Goal: Transaction & Acquisition: Register for event/course

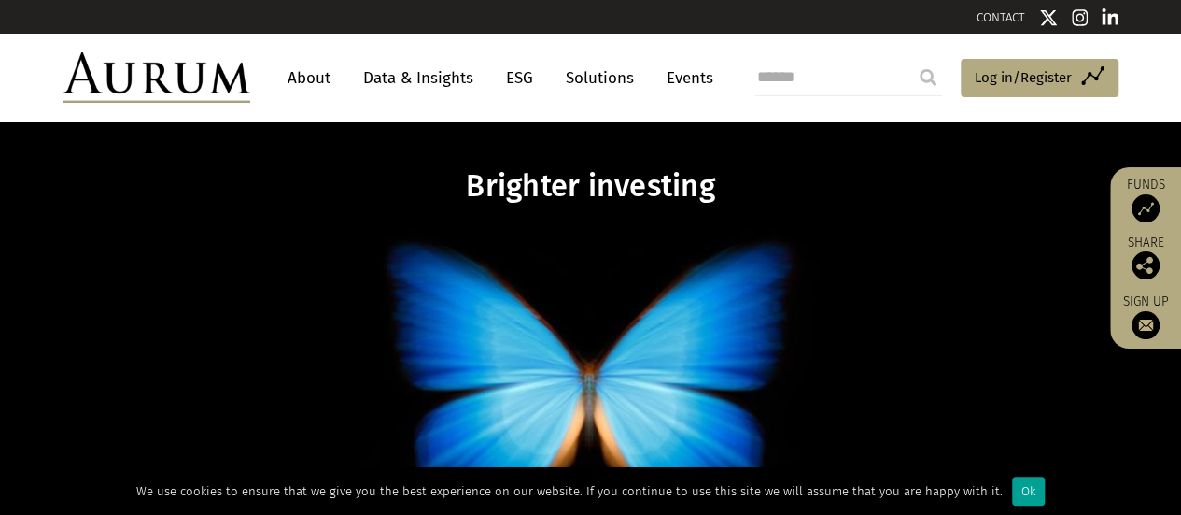
click at [1018, 492] on div "Ok" at bounding box center [1028, 490] width 33 height 29
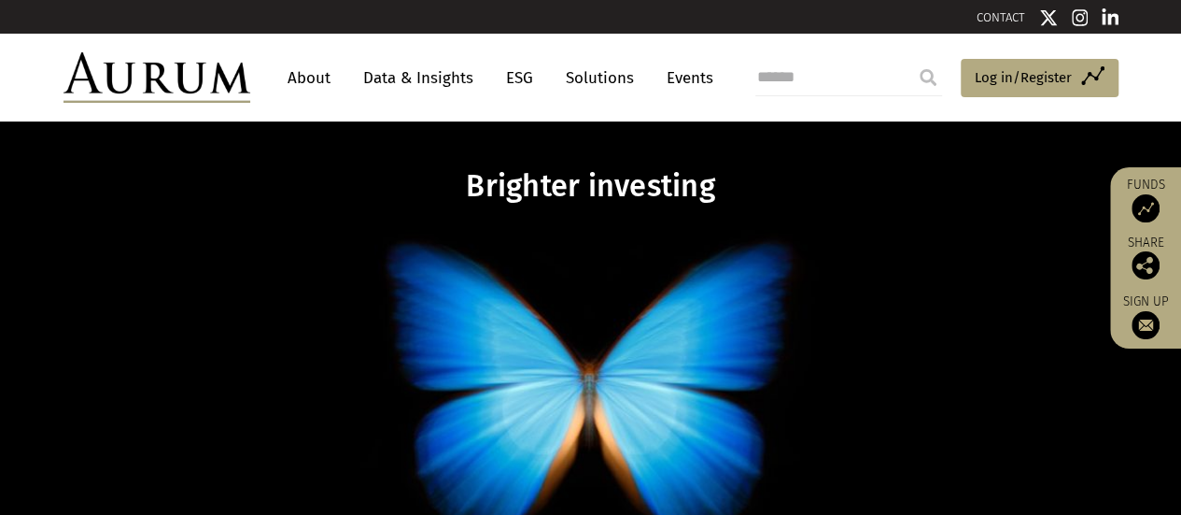
click at [403, 74] on link "Data & Insights" at bounding box center [418, 78] width 129 height 35
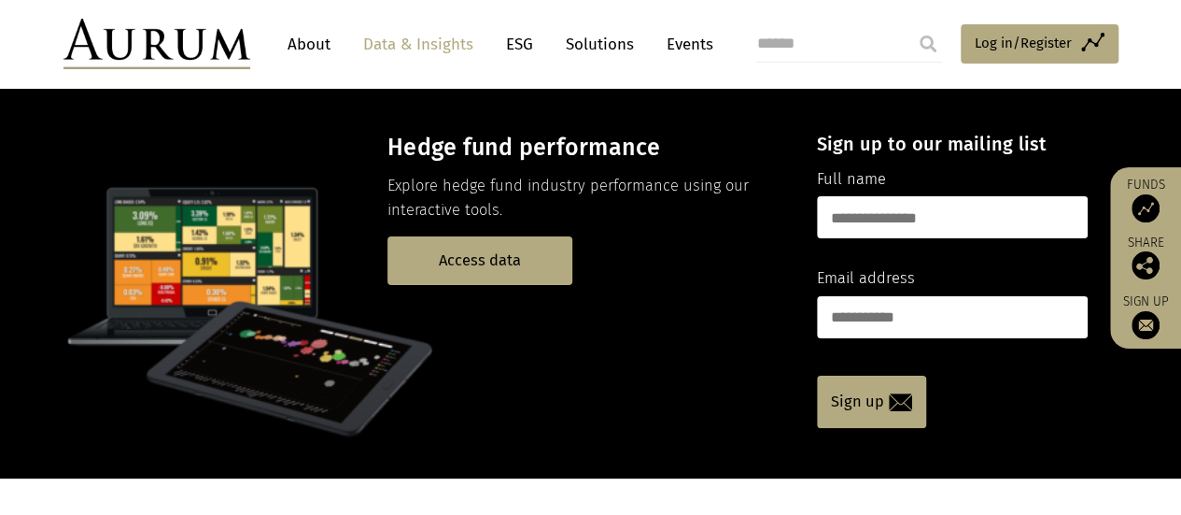
scroll to position [93, 0]
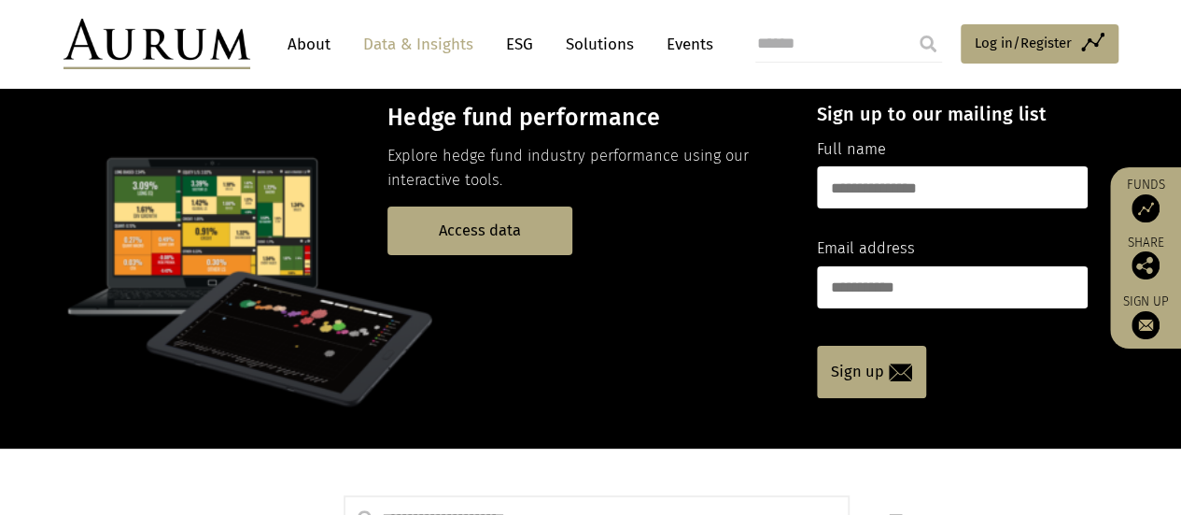
click at [886, 188] on input "text" at bounding box center [952, 187] width 271 height 42
type input "**********"
click at [1001, 42] on span "Log in/Register" at bounding box center [1023, 43] width 97 height 22
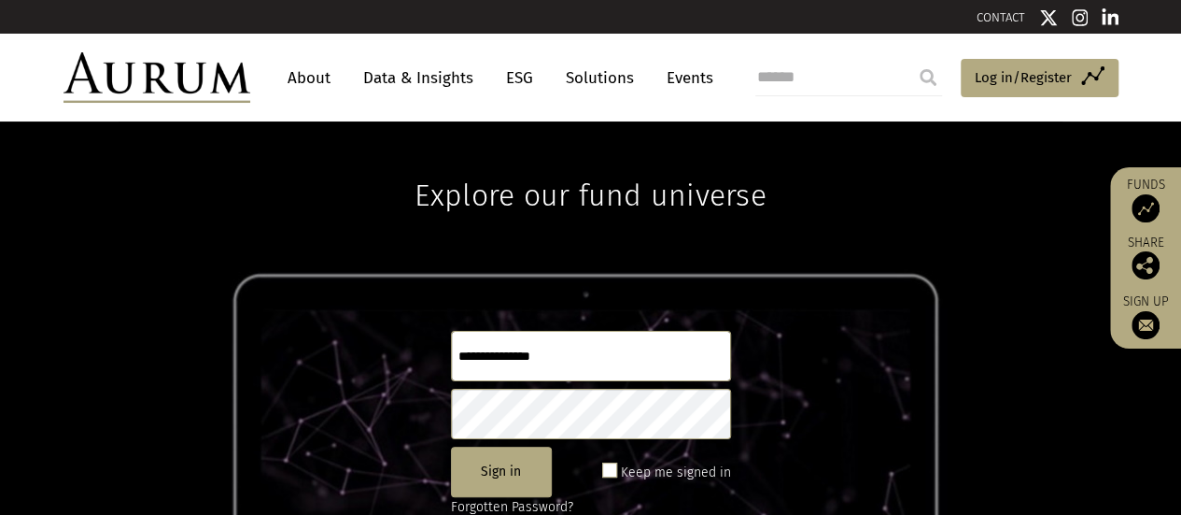
click at [492, 366] on input "text" at bounding box center [591, 356] width 280 height 50
type input "**********"
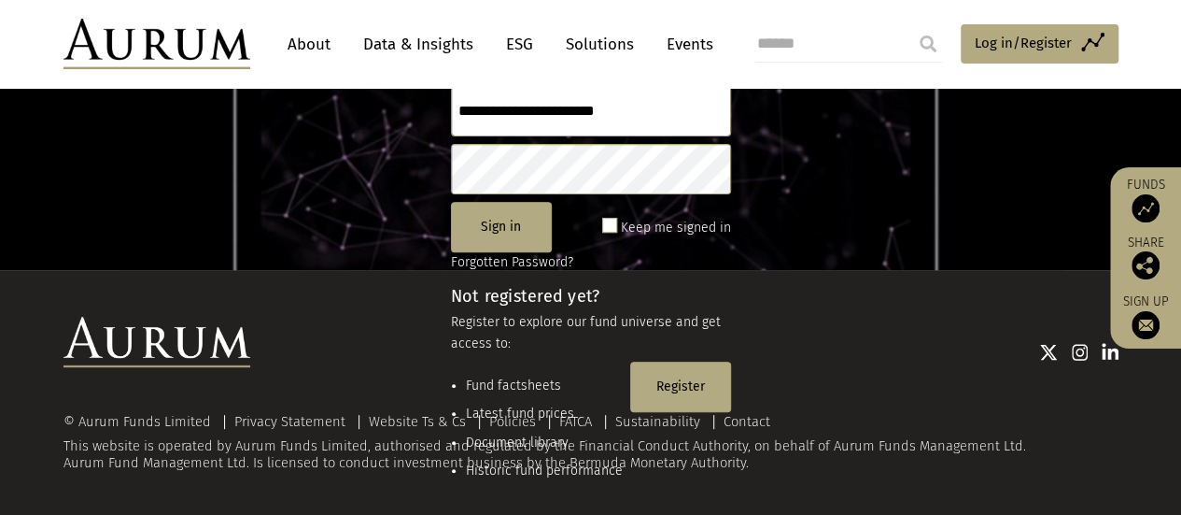
scroll to position [247, 0]
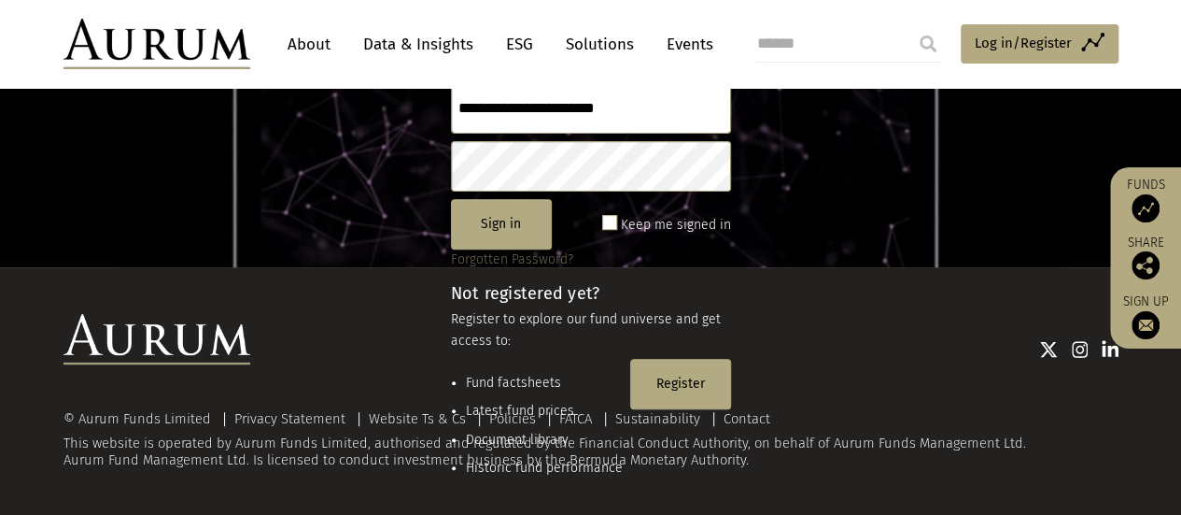
click at [482, 258] on link "Forgotten Password?" at bounding box center [512, 259] width 122 height 16
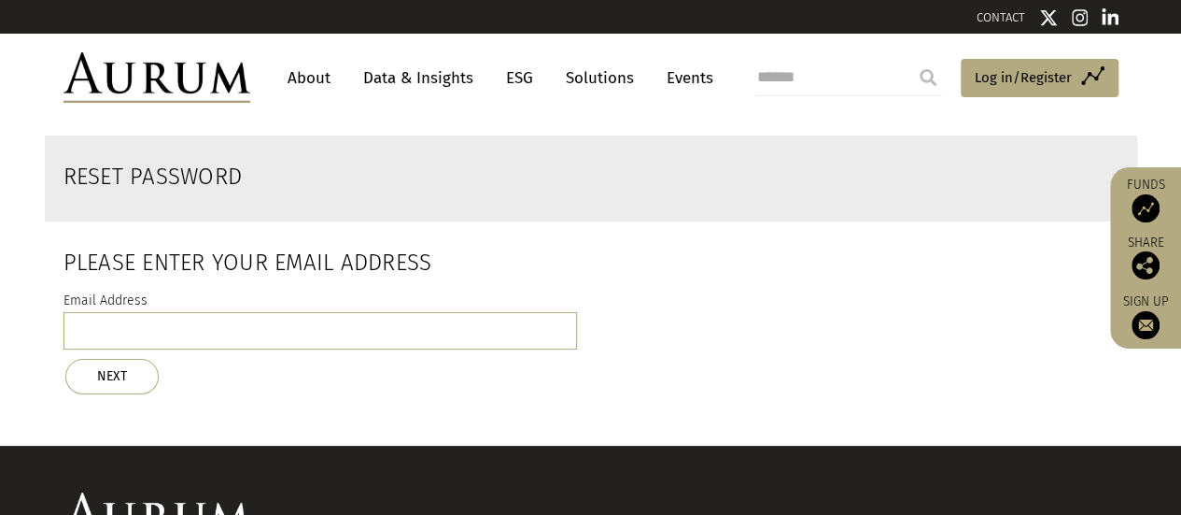
click at [327, 311] on div "Email Address NEXT" at bounding box center [321, 341] width 514 height 105
click at [309, 328] on input "email" at bounding box center [321, 330] width 514 height 37
click at [134, 387] on button "NEXT" at bounding box center [111, 376] width 93 height 35
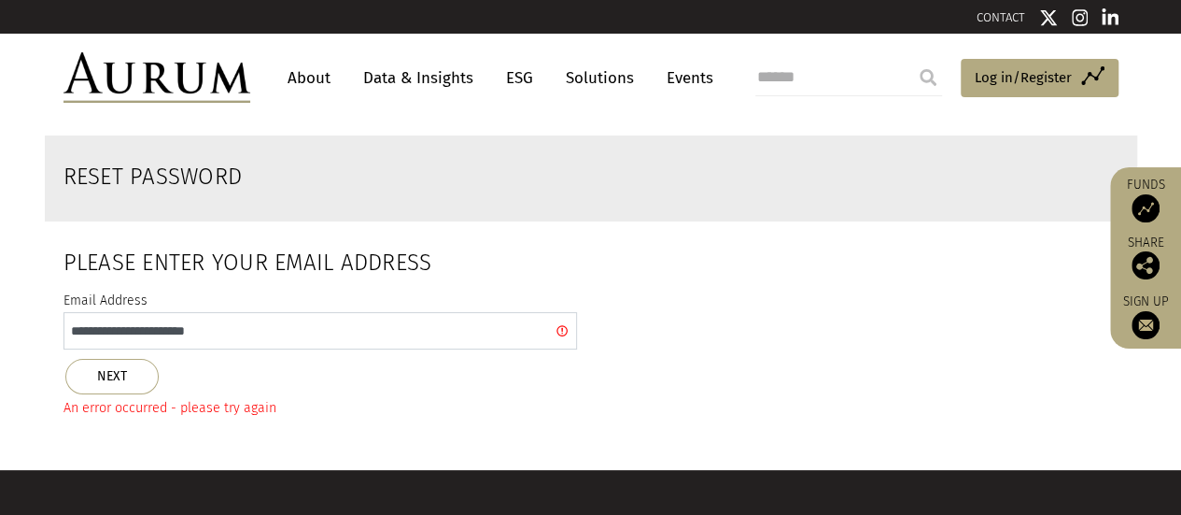
click at [220, 332] on input "**********" at bounding box center [321, 330] width 514 height 37
click at [233, 333] on input "**********" at bounding box center [321, 330] width 514 height 37
type input "**********"
click at [113, 374] on button "NEXT" at bounding box center [111, 376] width 93 height 35
click at [1021, 79] on span "Log in/Register" at bounding box center [1023, 77] width 97 height 22
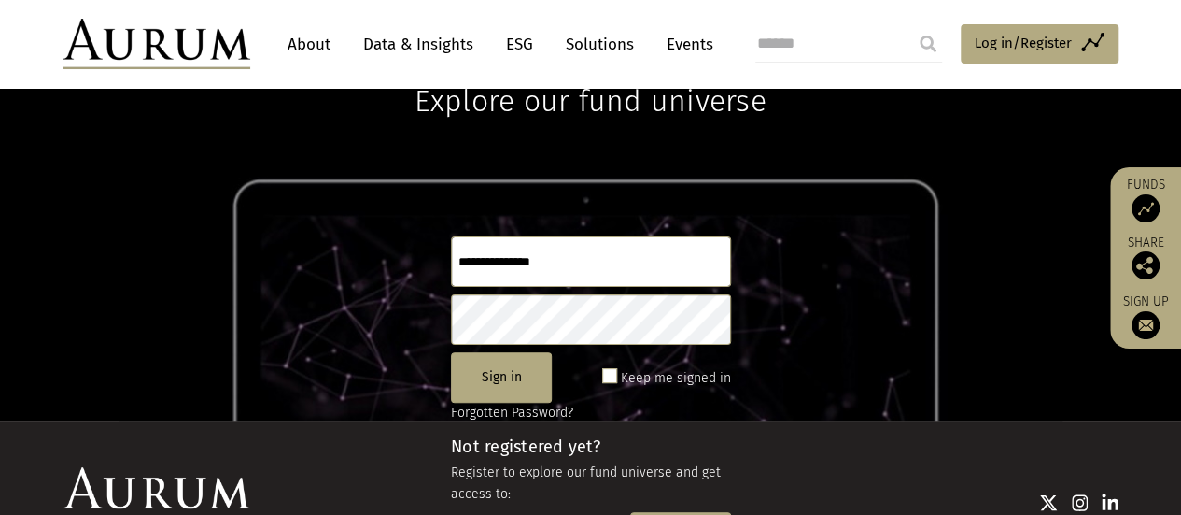
scroll to position [187, 0]
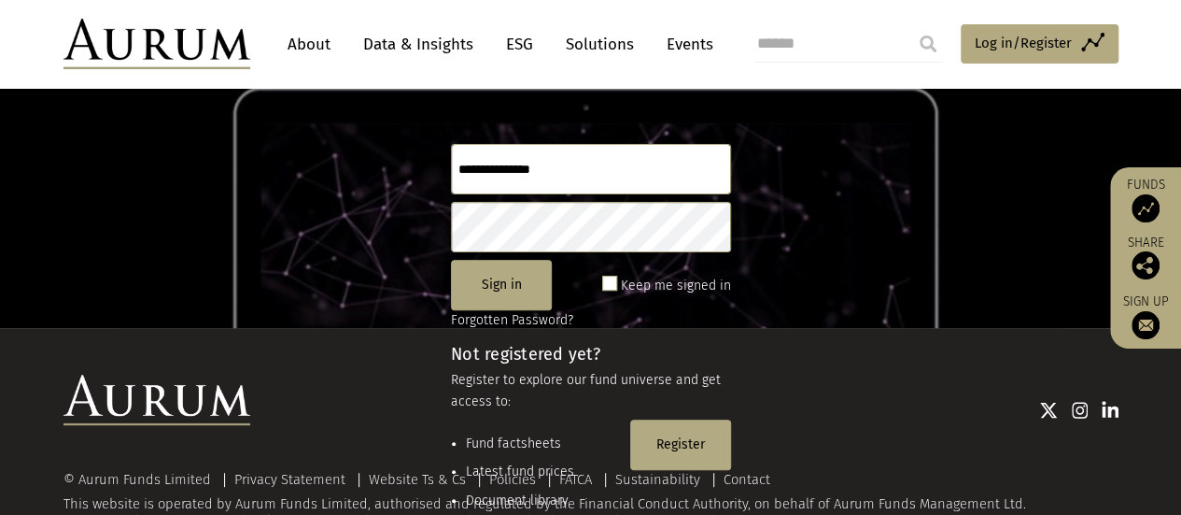
click at [579, 164] on input "text" at bounding box center [591, 169] width 280 height 50
drag, startPoint x: 896, startPoint y: 166, endPoint x: 854, endPoint y: 208, distance: 60.1
click at [896, 166] on div "Explore our fund universe Sign in Keep me signed in Forgotten Password? Not reg…" at bounding box center [590, 131] width 1181 height 393
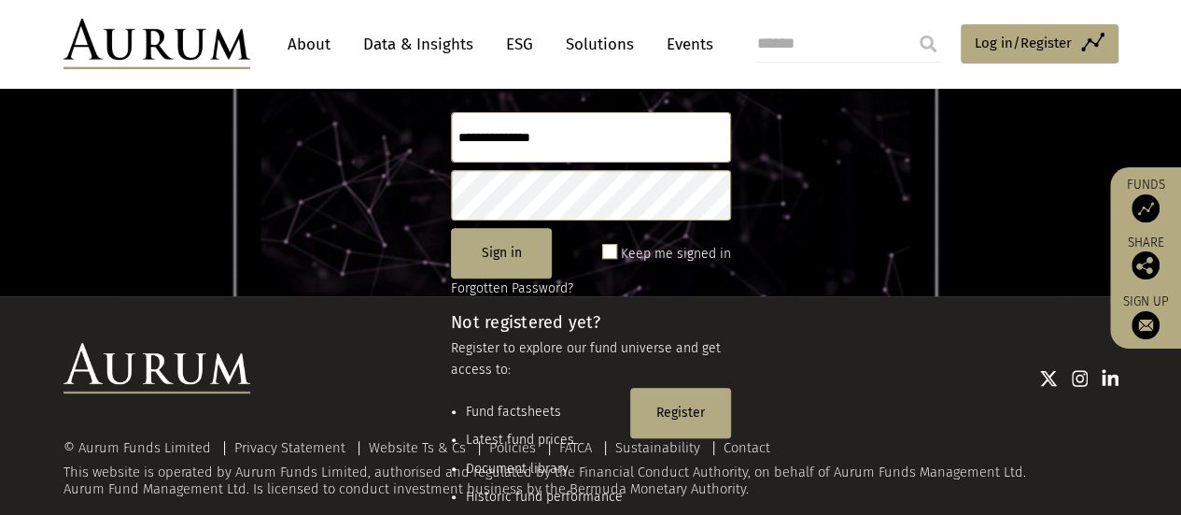
scroll to position [247, 0]
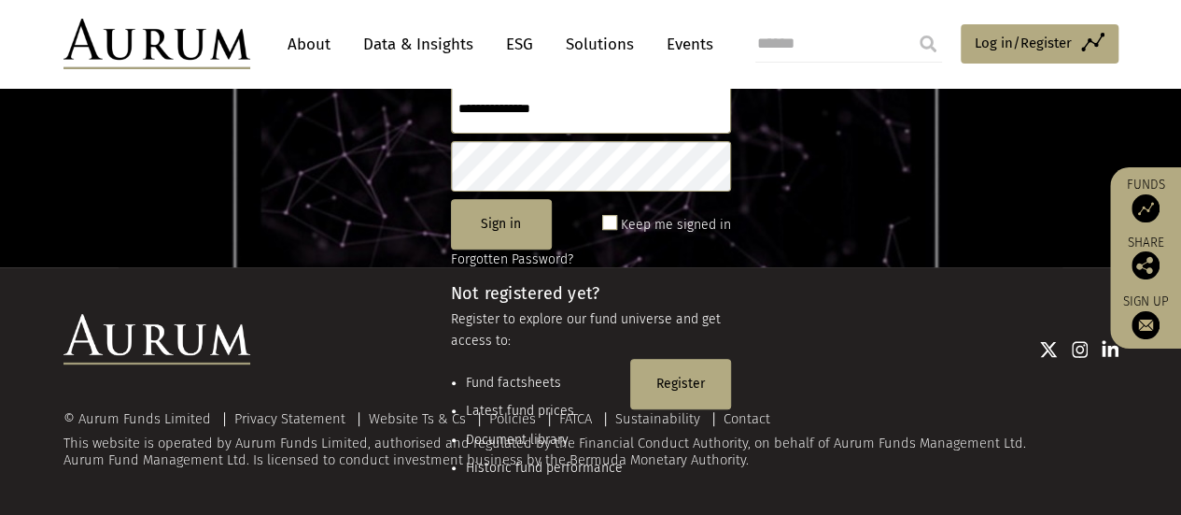
click at [659, 374] on div at bounding box center [684, 348] width 868 height 69
click at [670, 389] on div "© Aurum Funds Limited Privacy Statement Website Ts & Cs Policies FATCA Sustaina…" at bounding box center [591, 391] width 1093 height 154
click at [670, 386] on div "© Aurum Funds Limited Privacy Statement Website Ts & Cs Policies FATCA Sustaina…" at bounding box center [591, 391] width 1093 height 154
click at [1139, 208] on img at bounding box center [1146, 208] width 28 height 28
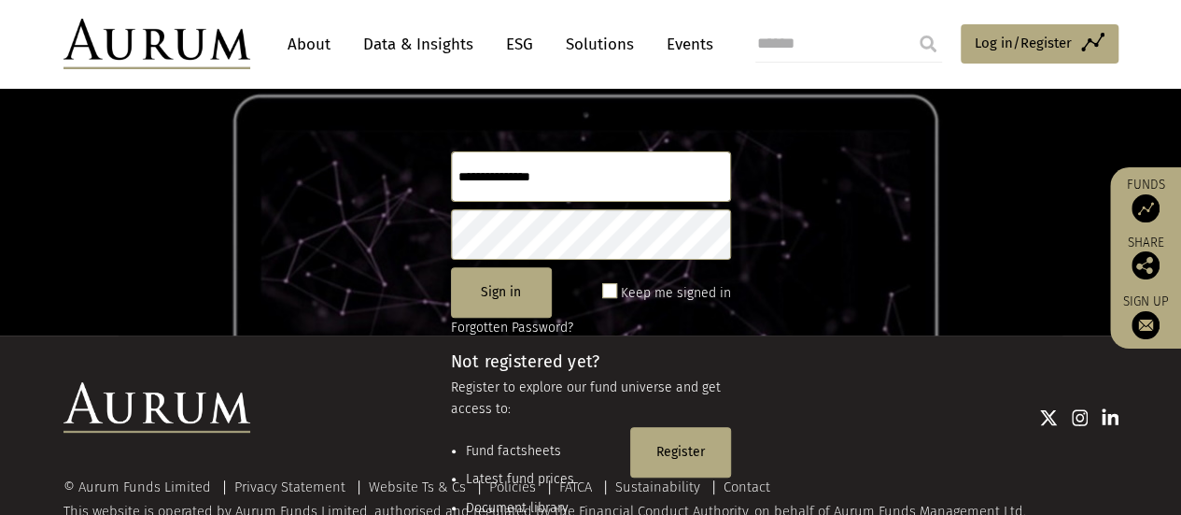
scroll to position [187, 0]
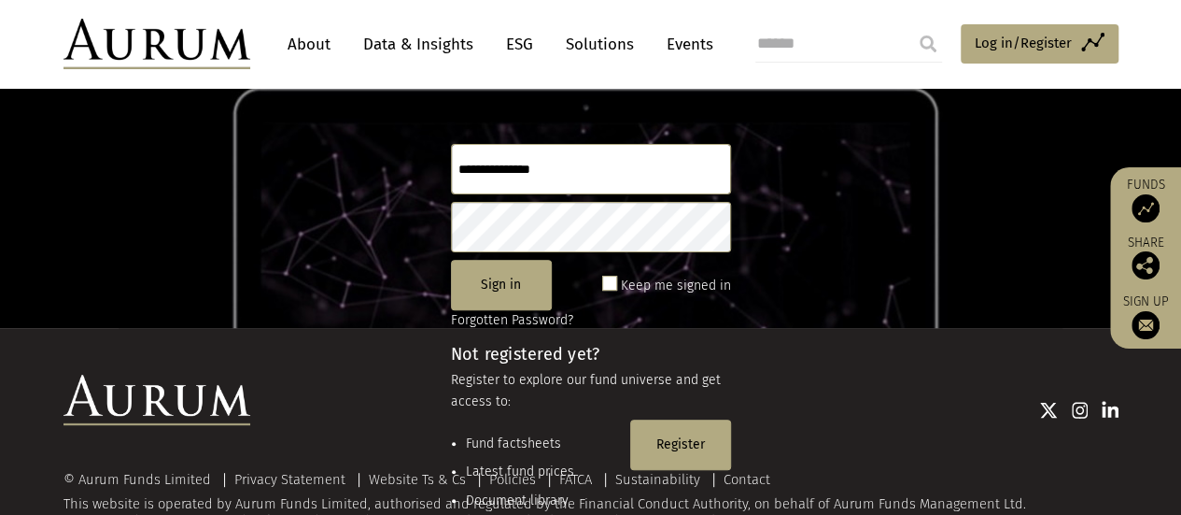
click at [667, 445] on div "© Aurum Funds Limited Privacy Statement Website Ts & Cs Policies FATCA Sustaina…" at bounding box center [591, 451] width 1093 height 154
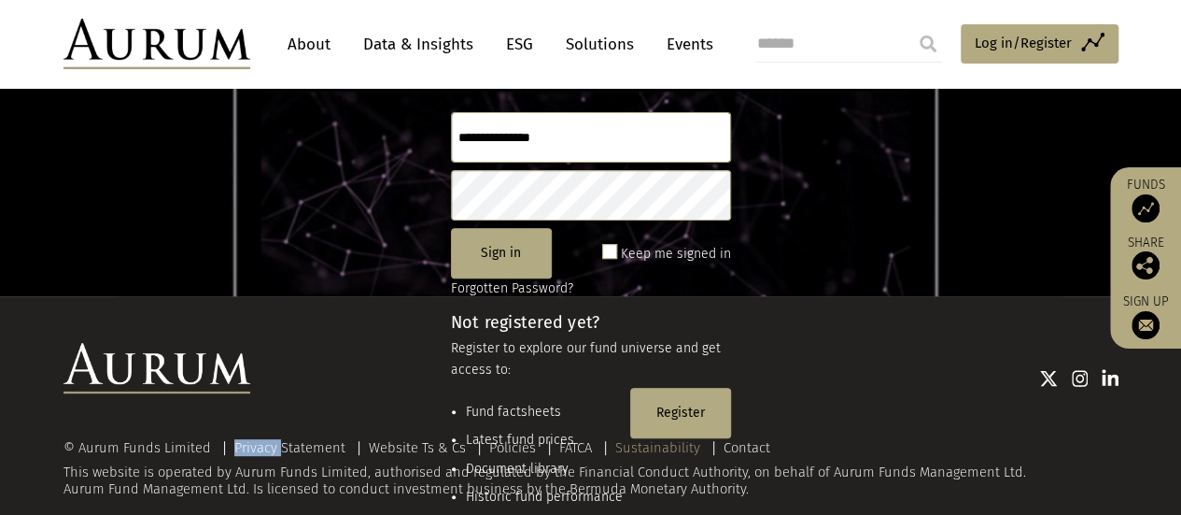
scroll to position [247, 0]
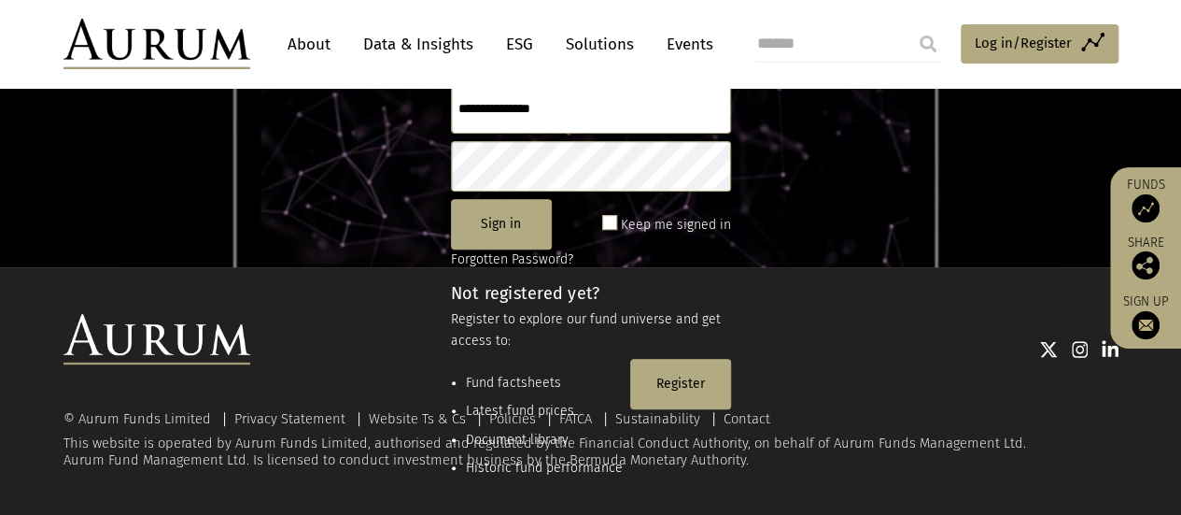
click at [562, 115] on input "text" at bounding box center [591, 108] width 280 height 50
type input "**********"
click at [690, 382] on div at bounding box center [684, 348] width 868 height 69
click at [684, 388] on div "© Aurum Funds Limited Privacy Statement Website Ts & Cs Policies FATCA Sustaina…" at bounding box center [591, 391] width 1093 height 154
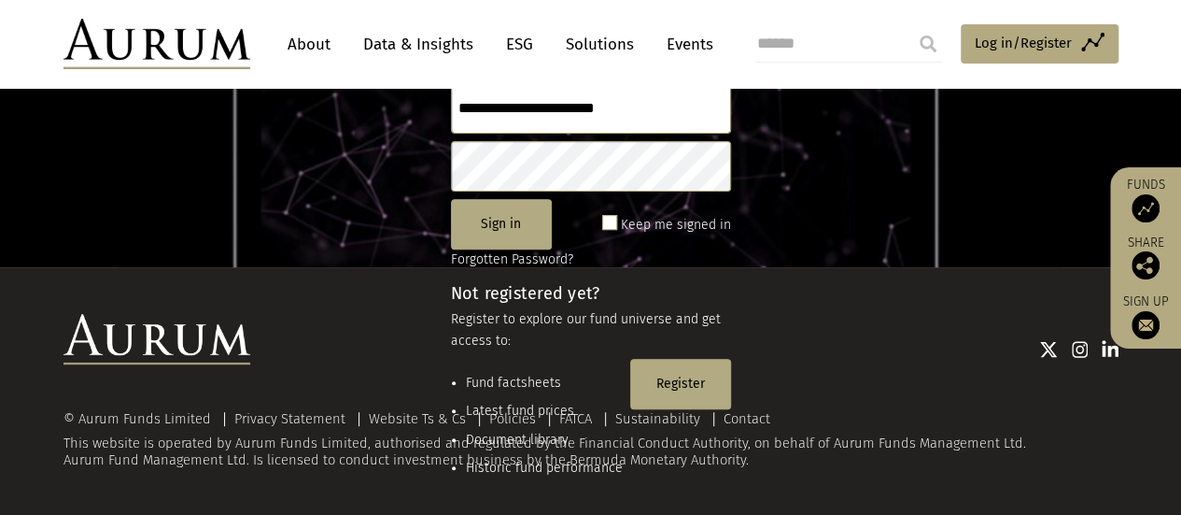
drag, startPoint x: 1003, startPoint y: 201, endPoint x: 1050, endPoint y: 185, distance: 49.3
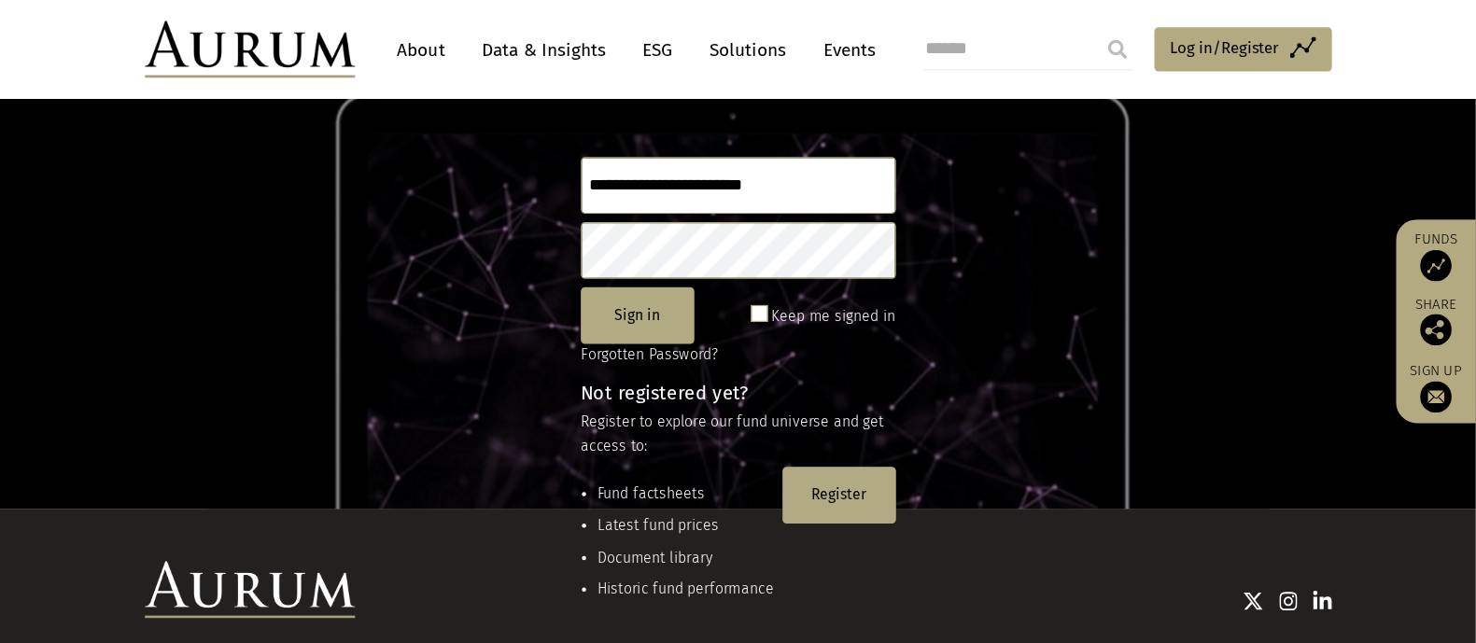
scroll to position [175, 0]
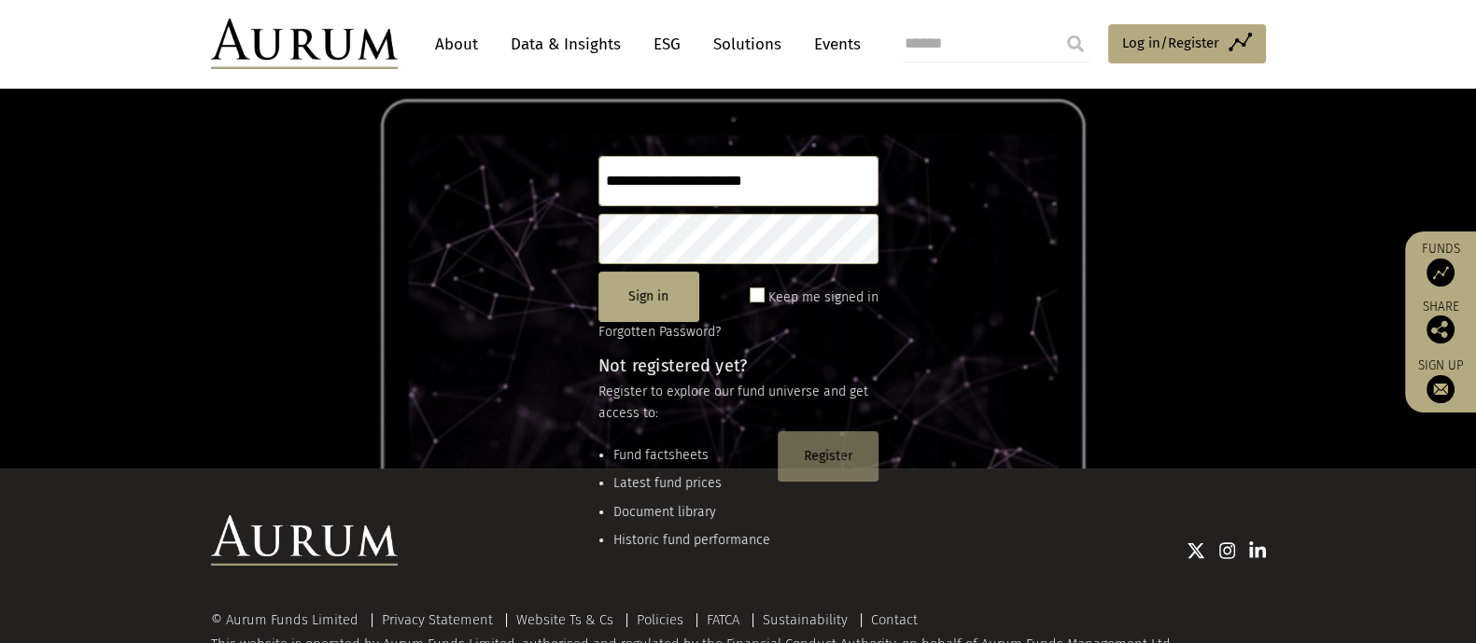
drag, startPoint x: 1050, startPoint y: 185, endPoint x: 810, endPoint y: 452, distance: 359.1
click at [810, 452] on button "Register" at bounding box center [828, 456] width 101 height 50
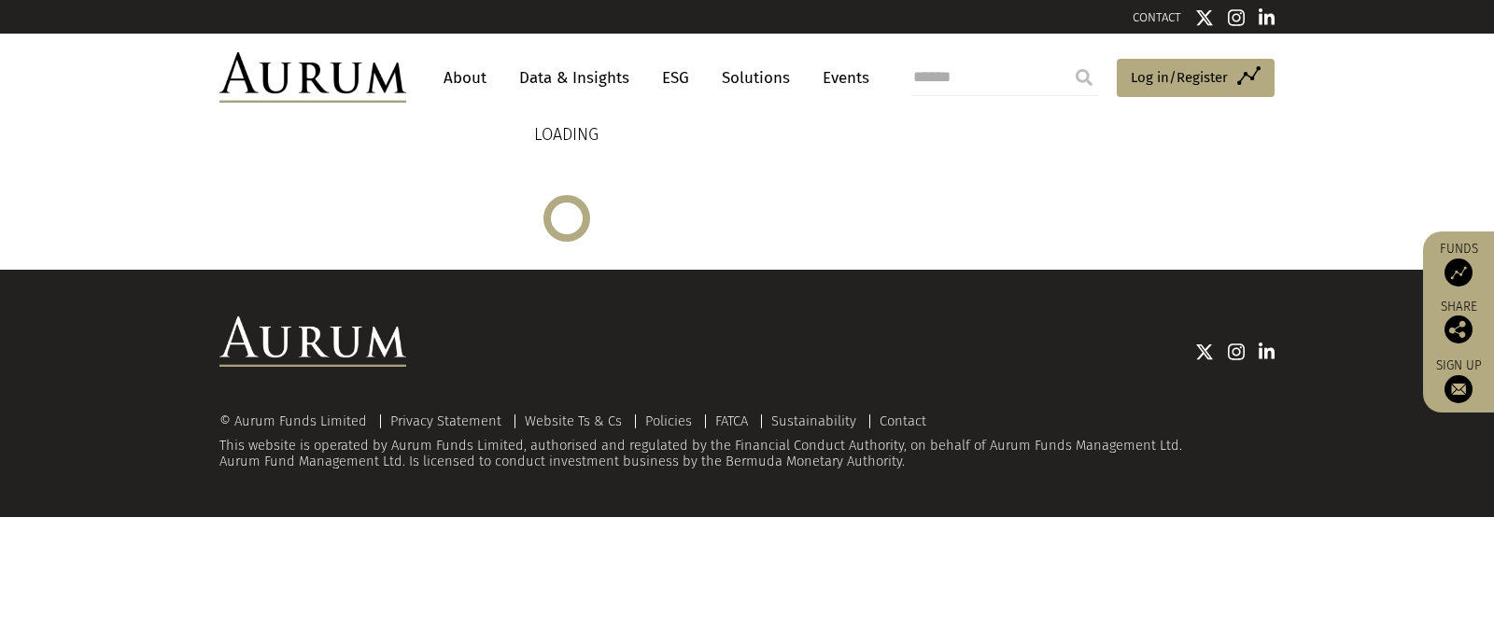
click at [478, 73] on link "About" at bounding box center [465, 78] width 62 height 35
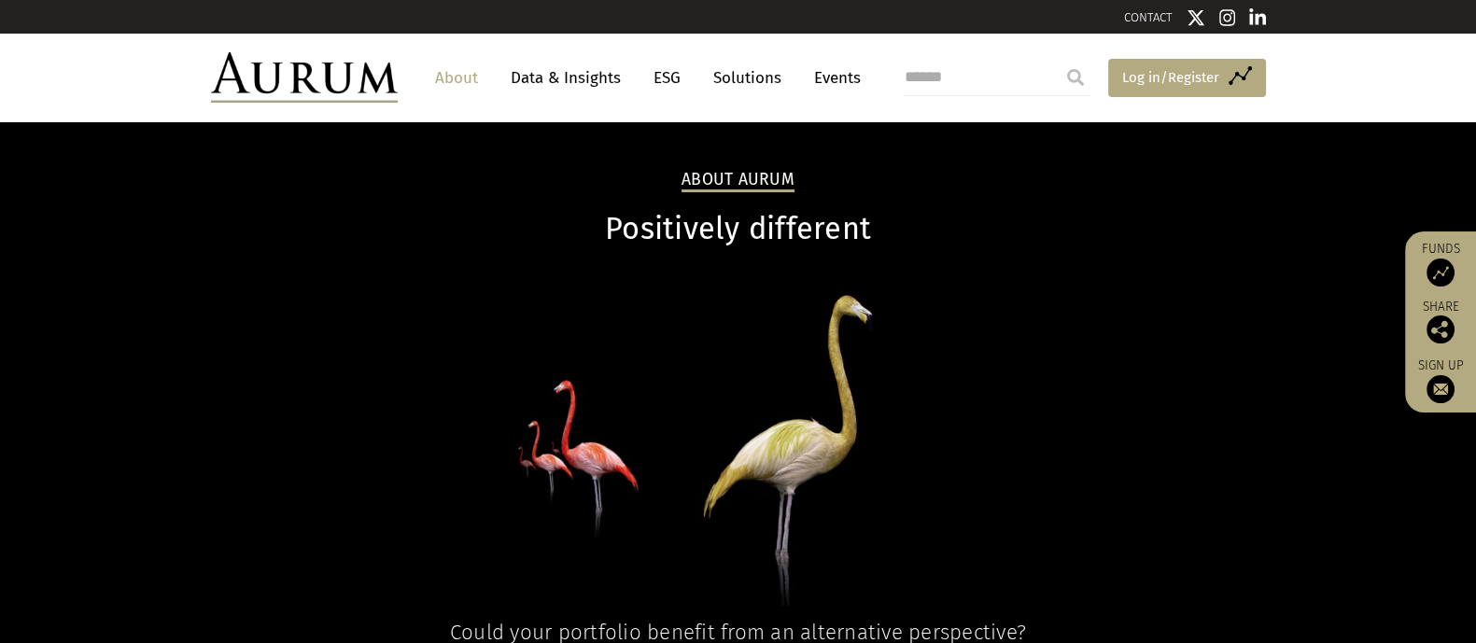
click at [1183, 70] on span "Log in/Register" at bounding box center [1170, 77] width 97 height 22
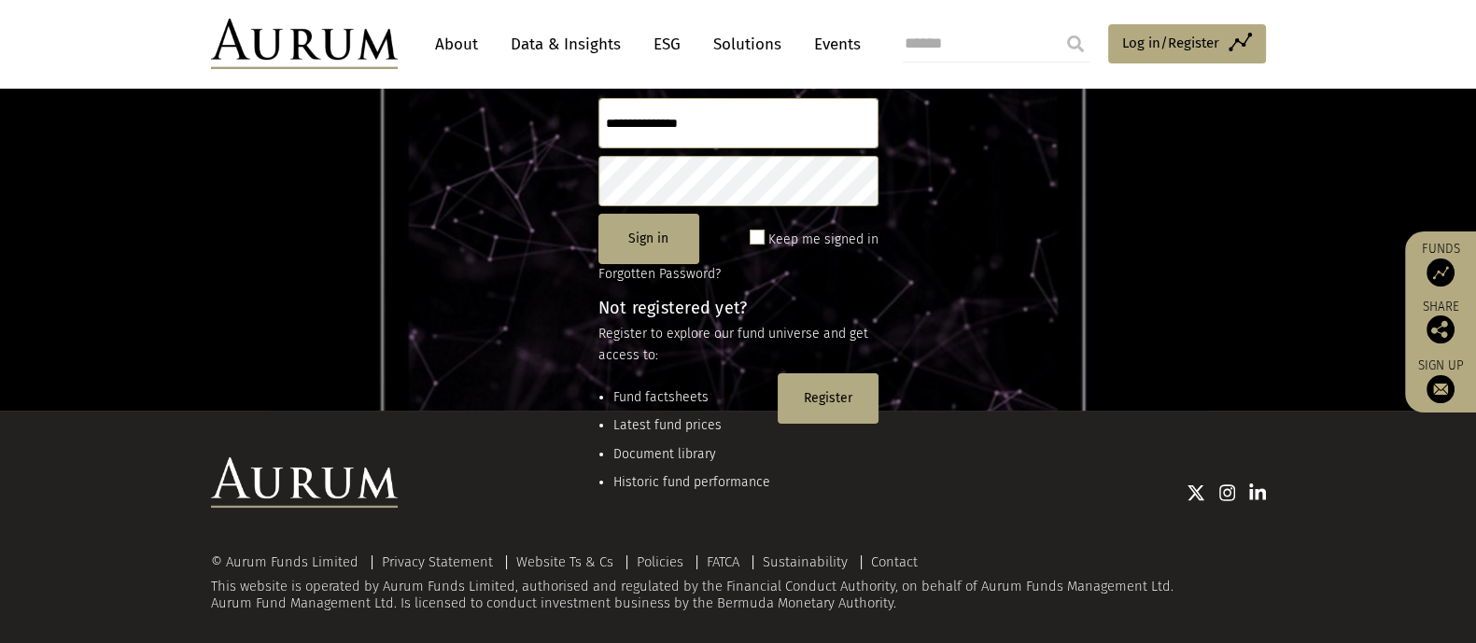
scroll to position [116, 0]
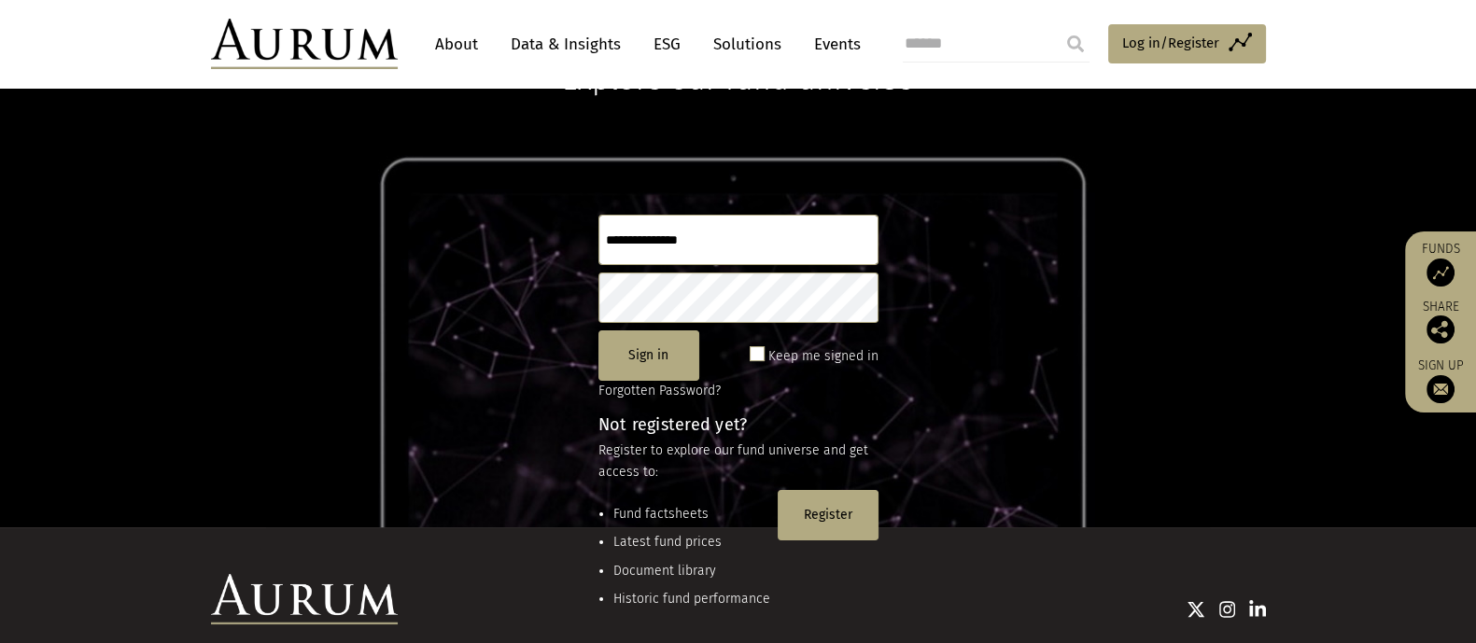
click at [746, 223] on input "text" at bounding box center [739, 240] width 280 height 50
type input "**********"
click at [813, 505] on button "Register" at bounding box center [828, 515] width 101 height 50
